Goal: Task Accomplishment & Management: Use online tool/utility

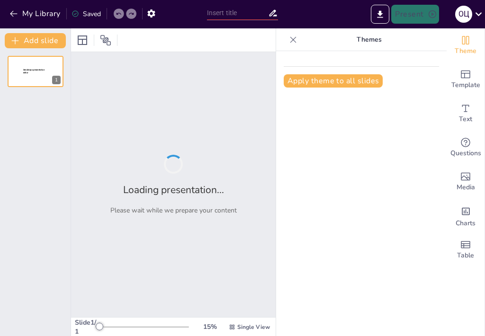
type input "Еволюція музейної освіти: Від статичної експозиції до інтерактивного досвіду"
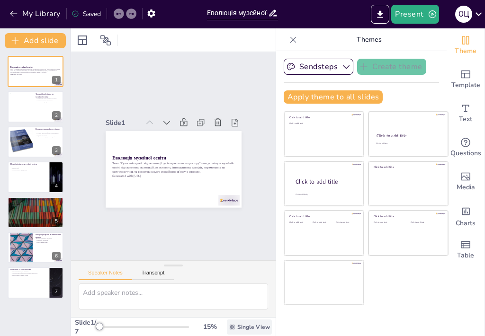
click at [237, 326] on span "Single View" at bounding box center [253, 327] width 33 height 8
click at [198, 324] on div "15 %" at bounding box center [209, 326] width 23 height 9
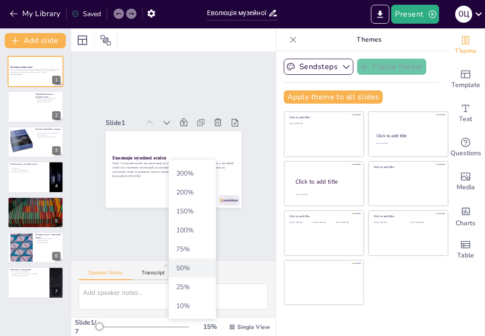
click at [185, 268] on span "50 %" at bounding box center [192, 268] width 40 height 9
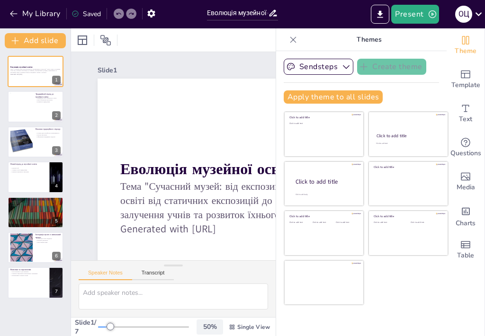
click at [203, 327] on div "50 %" at bounding box center [209, 326] width 23 height 9
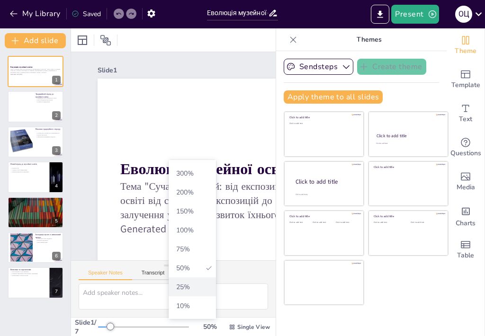
click at [184, 287] on span "25 %" at bounding box center [192, 287] width 40 height 9
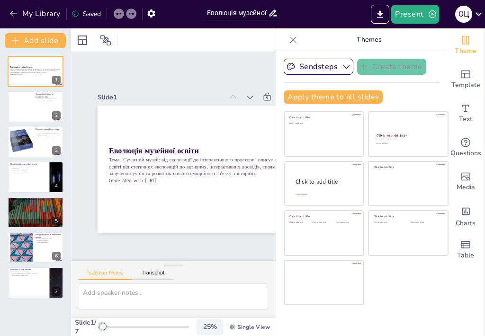
click at [203, 329] on div "25 %" at bounding box center [209, 326] width 23 height 9
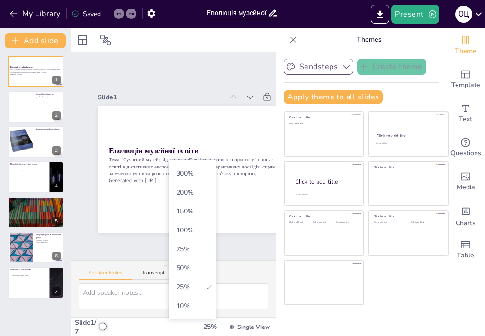
click at [324, 66] on button "Sendsteps" at bounding box center [318, 67] width 70 height 16
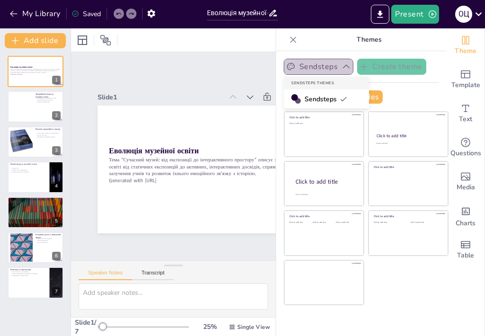
click at [324, 66] on button "Sendsteps" at bounding box center [318, 67] width 70 height 16
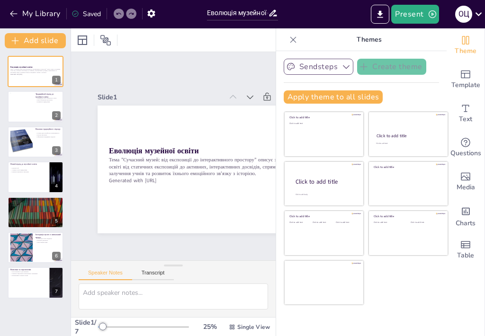
click at [316, 68] on button "Sendsteps" at bounding box center [318, 67] width 70 height 16
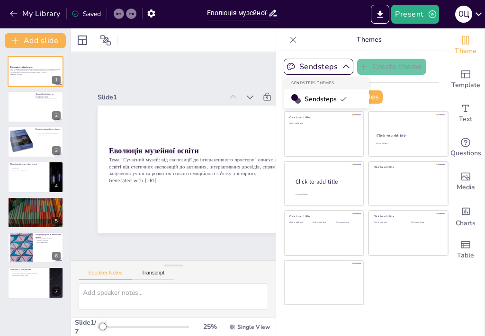
click at [304, 98] on span "Sendsteps" at bounding box center [325, 99] width 43 height 9
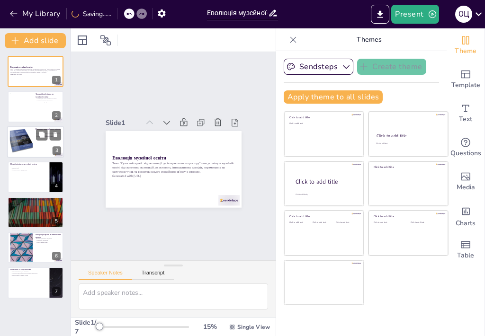
click at [19, 139] on div at bounding box center [21, 141] width 29 height 29
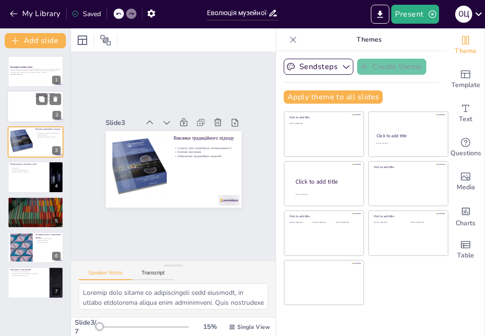
click at [25, 95] on div at bounding box center [21, 106] width 23 height 29
type textarea "Loremipsum dolor sitam co adipiscingel seddoeiu tempor incididuntut, la etdolor…"
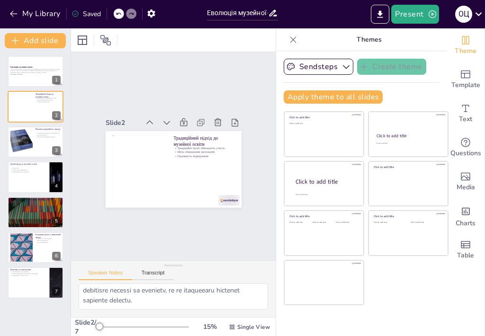
scroll to position [141, 0]
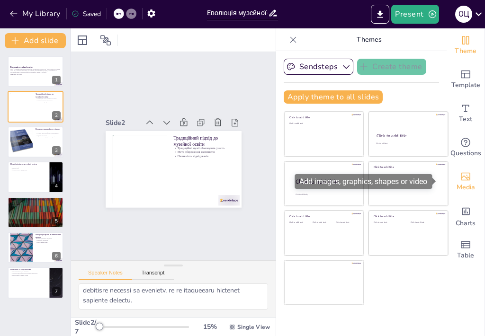
click at [460, 177] on icon "Add images, graphics, shapes or video" at bounding box center [465, 176] width 11 height 11
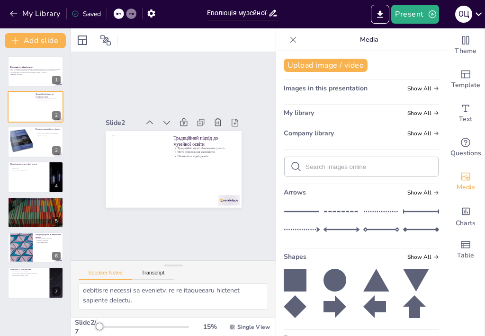
click at [316, 89] on span "Images in this presentation" at bounding box center [325, 88] width 84 height 9
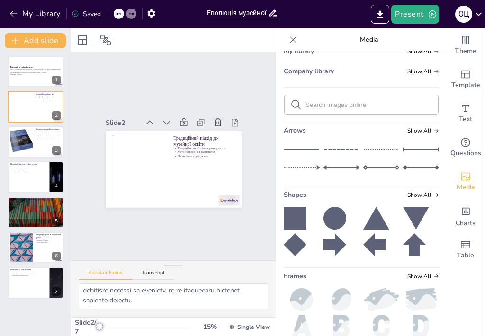
scroll to position [0, 0]
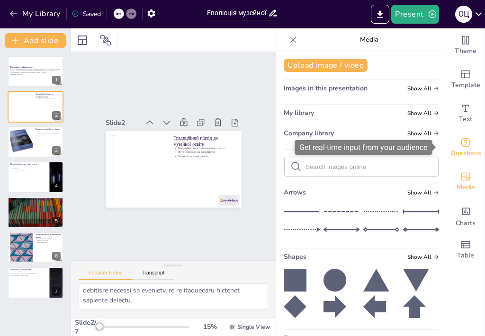
click at [462, 143] on icon "Get real-time input from your audience" at bounding box center [465, 142] width 9 height 9
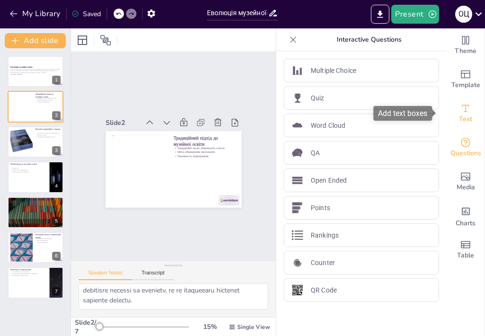
click at [460, 112] on icon "Add text boxes" at bounding box center [465, 108] width 11 height 11
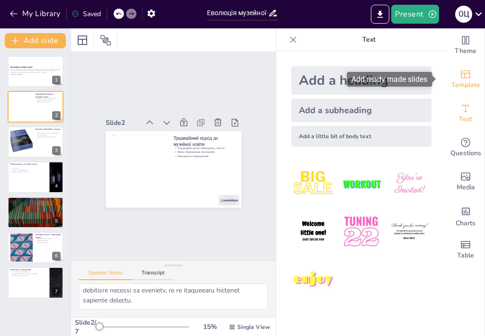
click at [460, 71] on icon "Add ready made slides" at bounding box center [465, 74] width 11 height 11
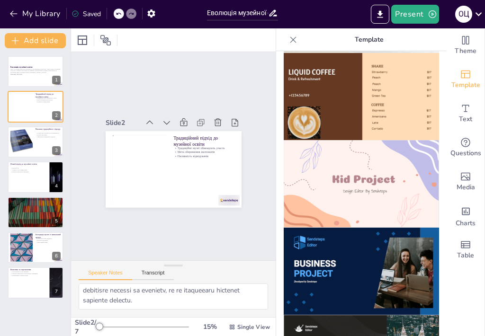
scroll to position [615, 0]
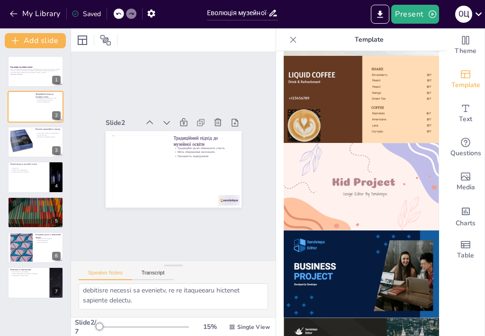
click at [363, 164] on img at bounding box center [360, 187] width 155 height 88
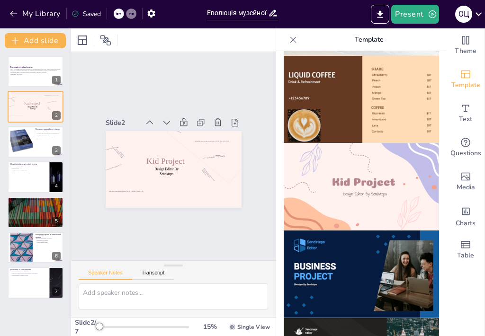
scroll to position [0, 0]
click at [19, 69] on p "Тема "Сучасний музей: від експозиції до інтерактивного простору" описує зміну в…" at bounding box center [35, 70] width 51 height 5
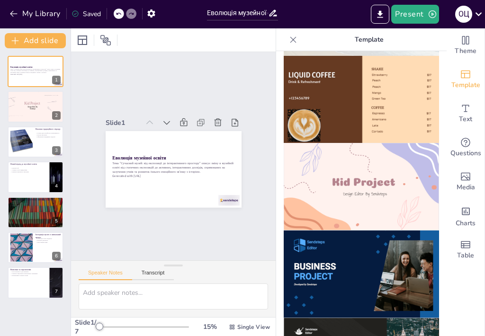
click at [340, 164] on img at bounding box center [360, 187] width 155 height 88
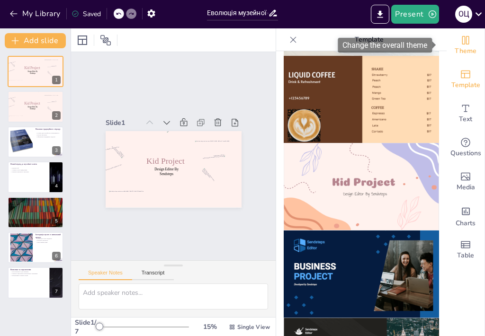
click at [462, 39] on icon "Change the overall theme" at bounding box center [465, 40] width 11 height 11
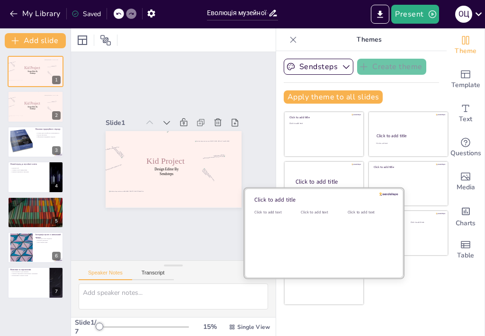
click at [322, 220] on div "Click to add text" at bounding box center [322, 239] width 43 height 59
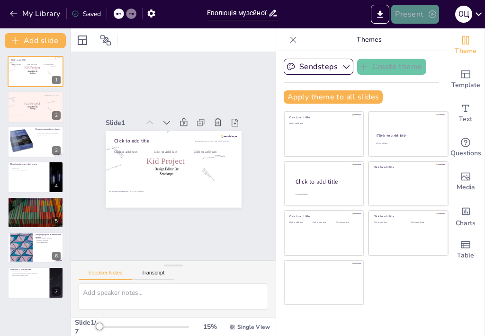
click at [412, 15] on button "Present" at bounding box center [414, 14] width 47 height 19
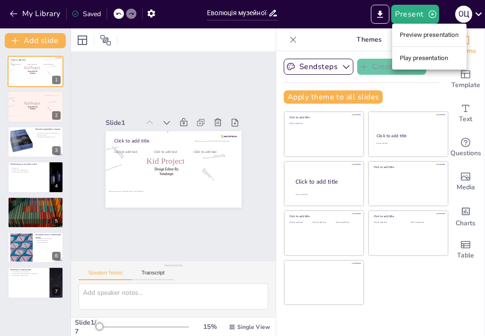
click at [439, 36] on li "Preview presentation" at bounding box center [429, 34] width 74 height 15
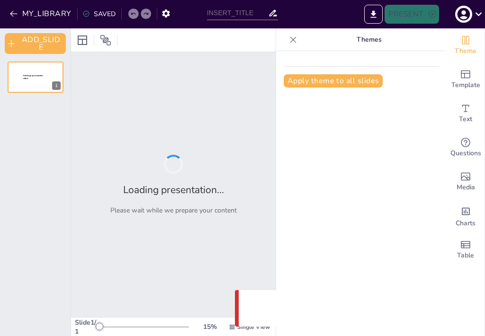
type input "Еволюція музейної освіти: Від статичної експозиції до інтерактивного досвіду"
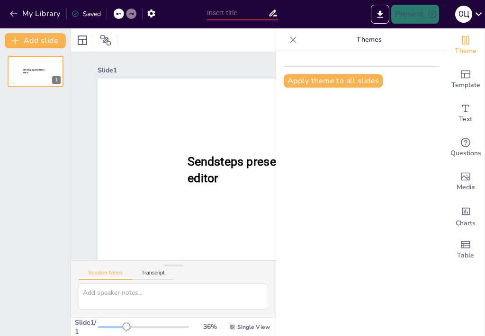
type input "Еволюція музейної освіти: Від статичної експозиції до інтерактивного досвіду"
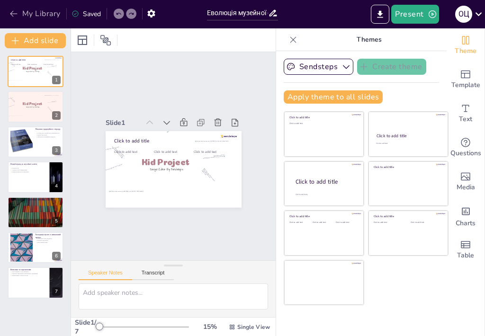
click at [15, 14] on icon "button" at bounding box center [13, 13] width 9 height 9
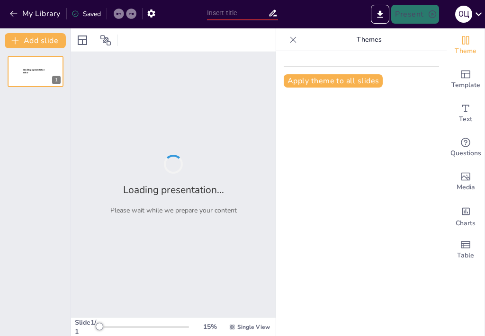
type input "Еволюція музейної справи: від статичної експозиції до інтерактивного навчання"
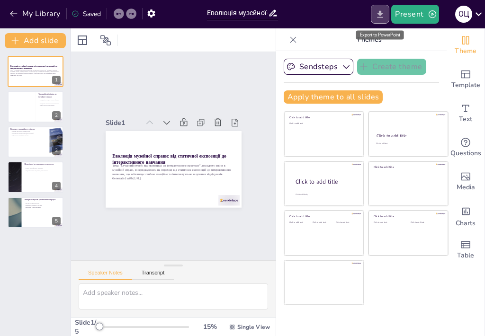
click at [381, 14] on icon "Export to PowerPoint" at bounding box center [380, 13] width 6 height 7
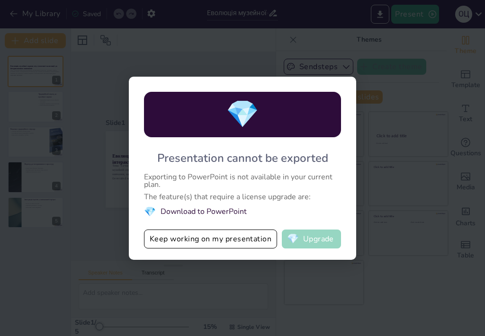
click at [314, 238] on button "💎 Upgrade" at bounding box center [311, 239] width 59 height 19
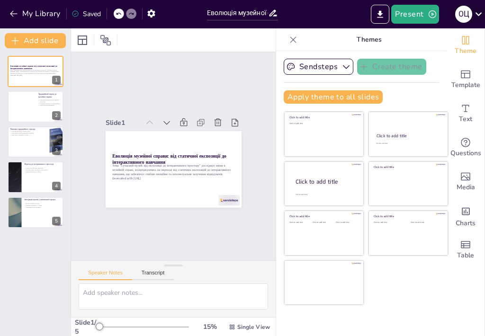
click at [472, 15] on icon at bounding box center [478, 14] width 13 height 13
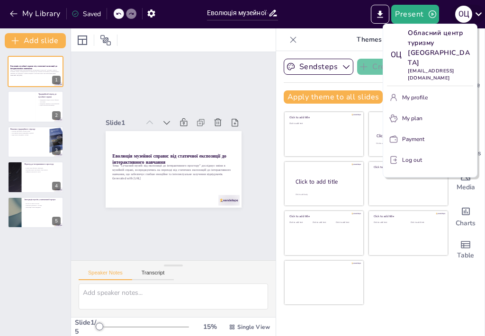
click at [472, 15] on div at bounding box center [242, 168] width 485 height 336
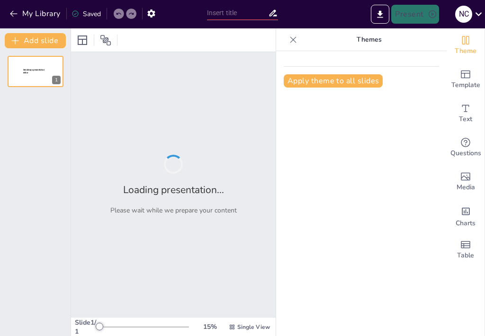
type input "Еволюція музейної справи: Від статичного експонату до інтерактивного простору"
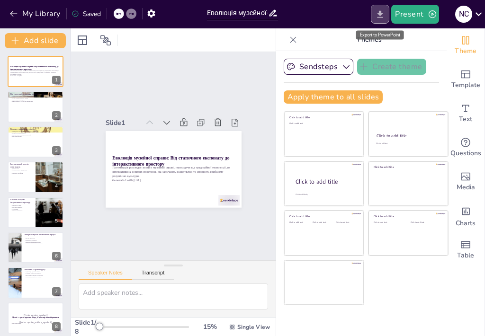
click at [379, 14] on icon "Export to PowerPoint" at bounding box center [380, 13] width 6 height 7
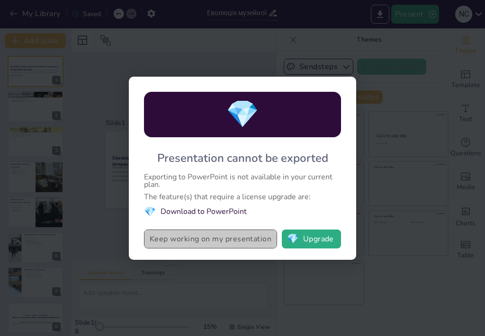
click at [221, 239] on button "Keep working on my presentation" at bounding box center [210, 239] width 133 height 19
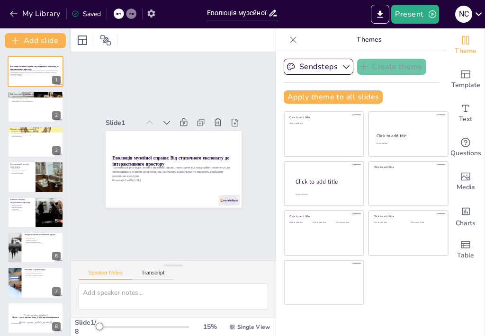
click at [152, 12] on icon "button" at bounding box center [151, 14] width 10 height 10
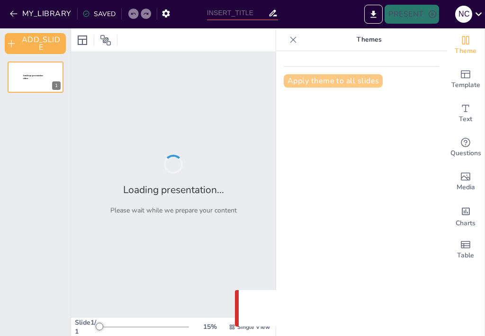
type input "Еволюція музейної справи: Від статичного експонату до інтерактивного простору"
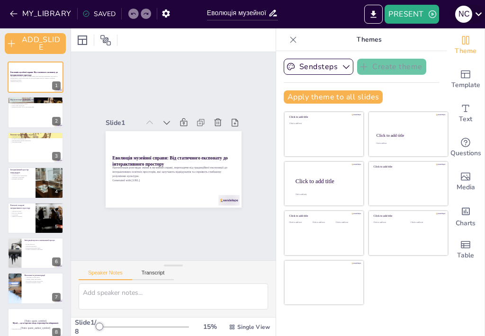
click at [477, 13] on icon at bounding box center [478, 14] width 13 height 13
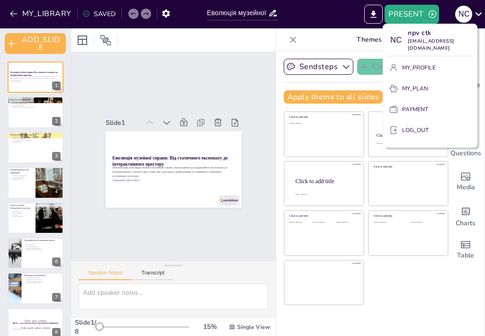
click at [477, 13] on div at bounding box center [242, 168] width 485 height 336
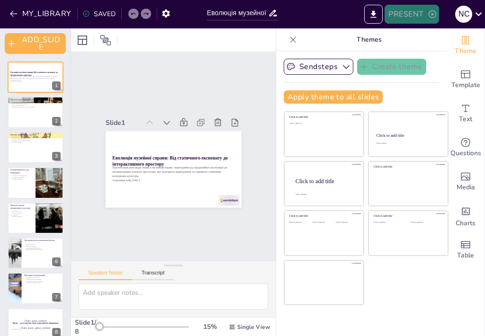
click at [408, 16] on button "PRESENT" at bounding box center [411, 14] width 54 height 19
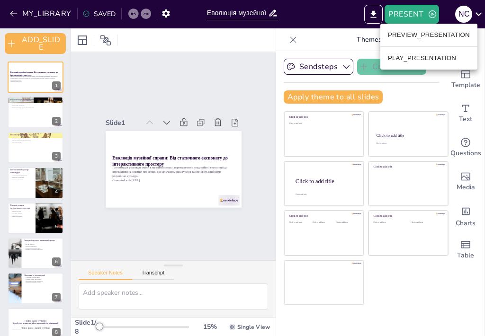
click at [397, 35] on li "PREVIEW_PRESENTATION" at bounding box center [428, 34] width 97 height 15
